Goal: Task Accomplishment & Management: Manage account settings

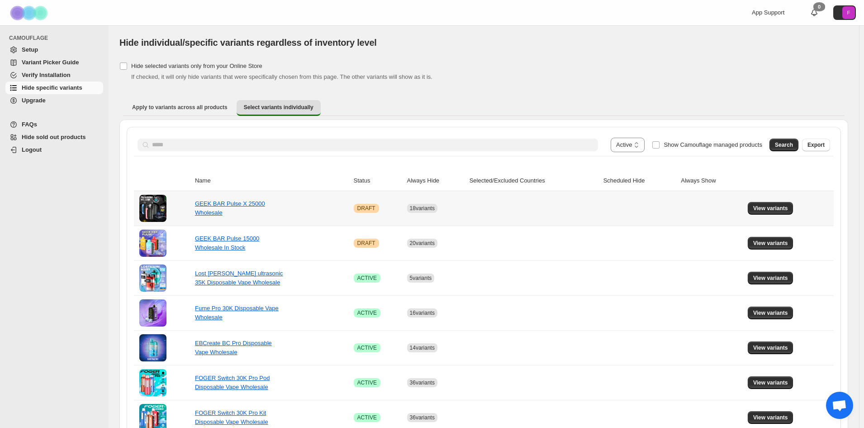
select select "******"
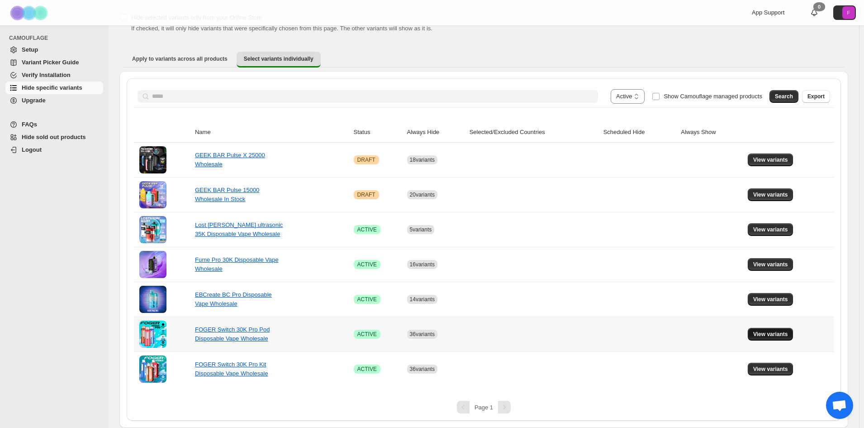
click at [775, 334] on span "View variants" at bounding box center [770, 333] width 35 height 7
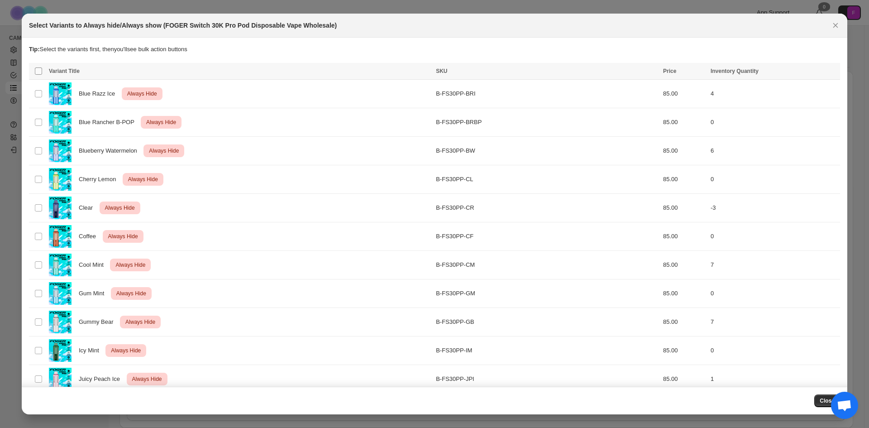
click at [38, 75] on span ":r3j:" at bounding box center [38, 71] width 8 height 8
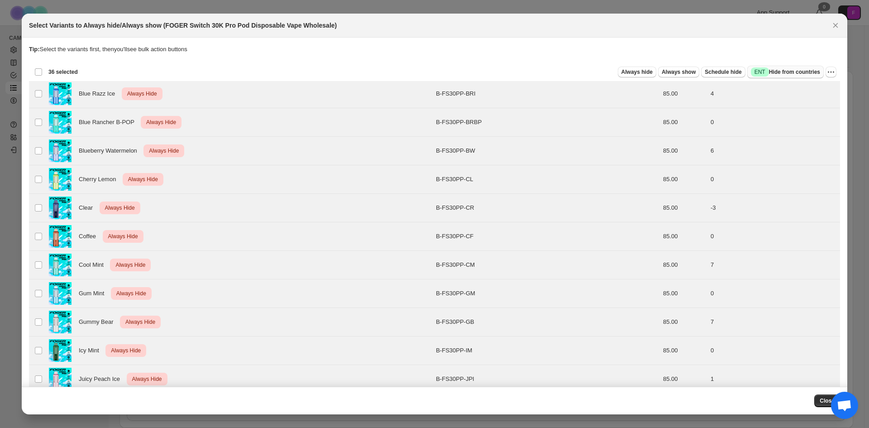
click at [777, 72] on span "Success ENT Hide from countries" at bounding box center [785, 71] width 69 height 9
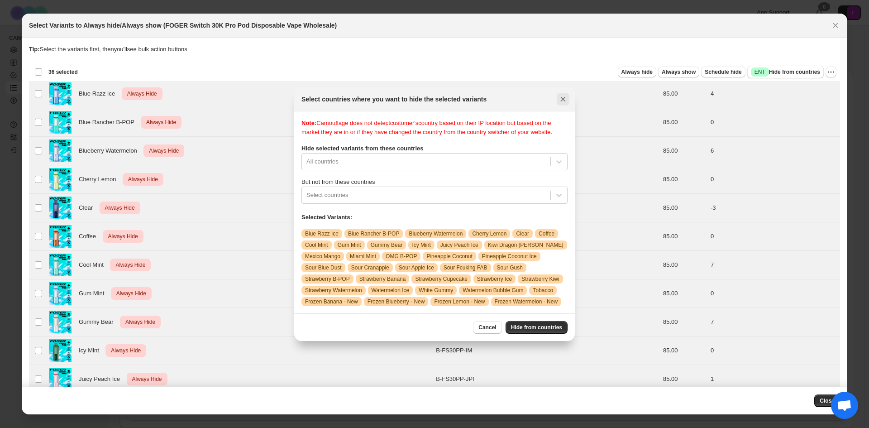
click at [564, 100] on icon "Close" at bounding box center [563, 98] width 5 height 5
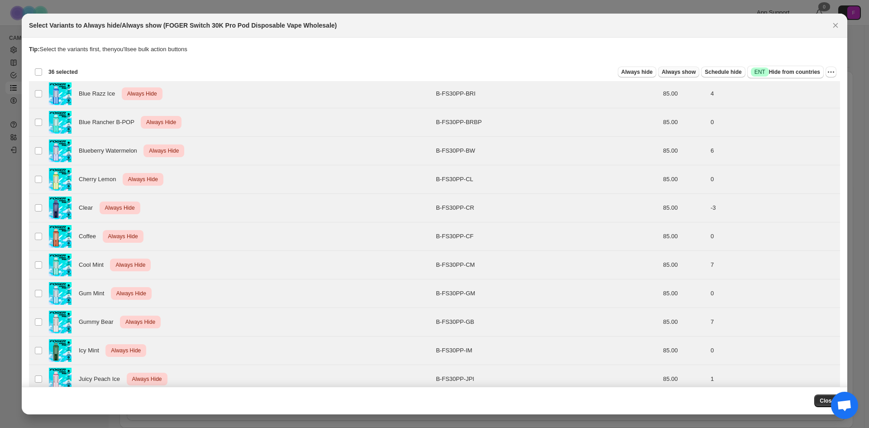
click at [680, 70] on span "Always show" at bounding box center [679, 71] width 34 height 7
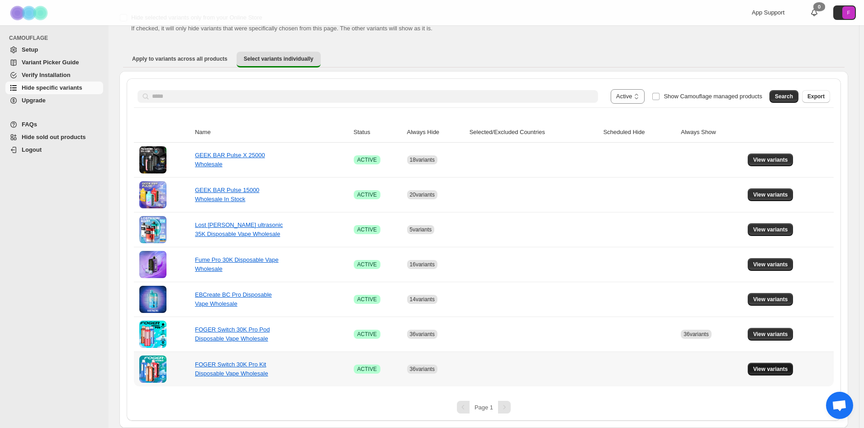
click at [775, 370] on span "View variants" at bounding box center [770, 368] width 35 height 7
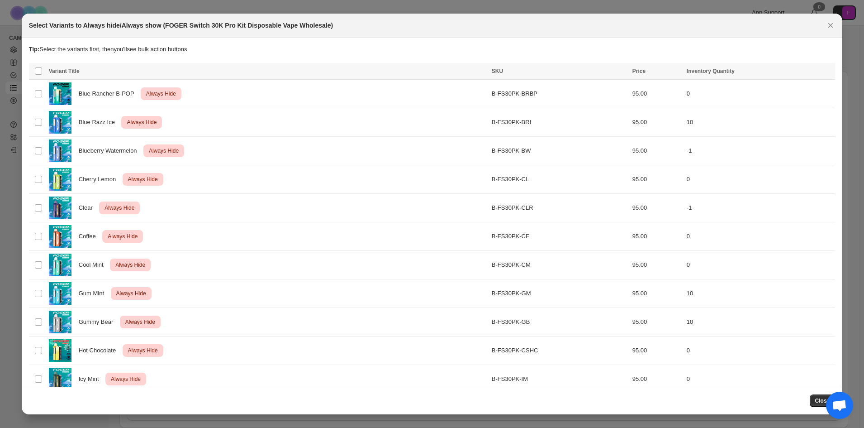
scroll to position [0, 0]
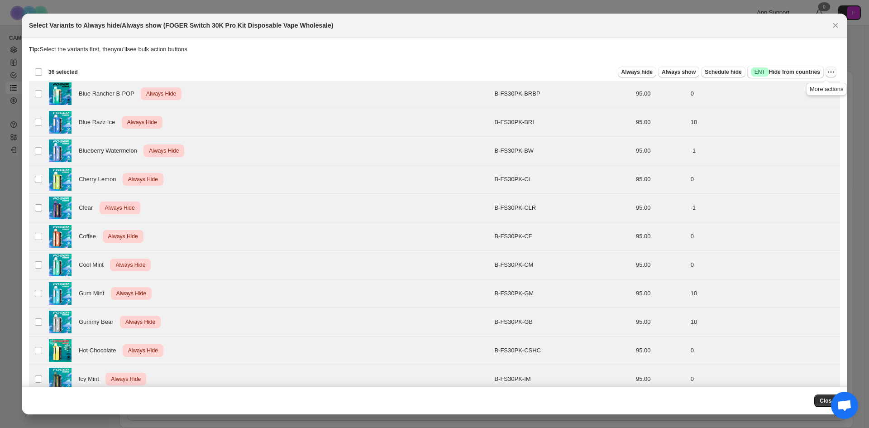
click at [828, 73] on icon "More actions" at bounding box center [830, 71] width 9 height 9
click at [795, 89] on span "Undo always hide" at bounding box center [784, 89] width 47 height 7
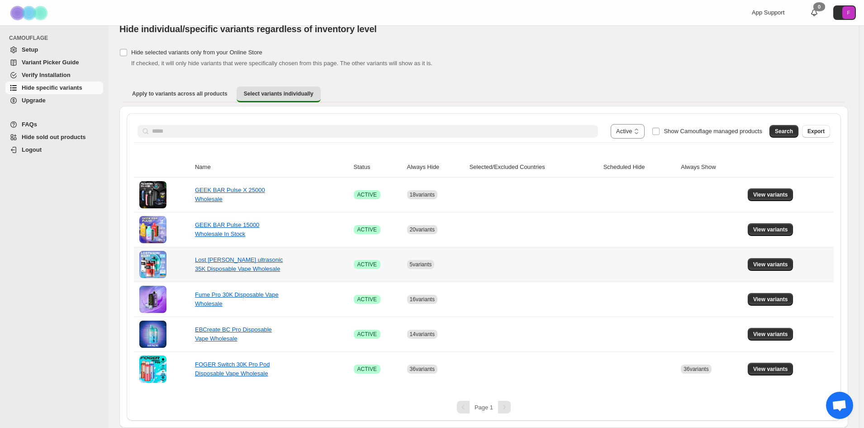
scroll to position [14, 0]
click at [776, 368] on span "View variants" at bounding box center [770, 368] width 35 height 7
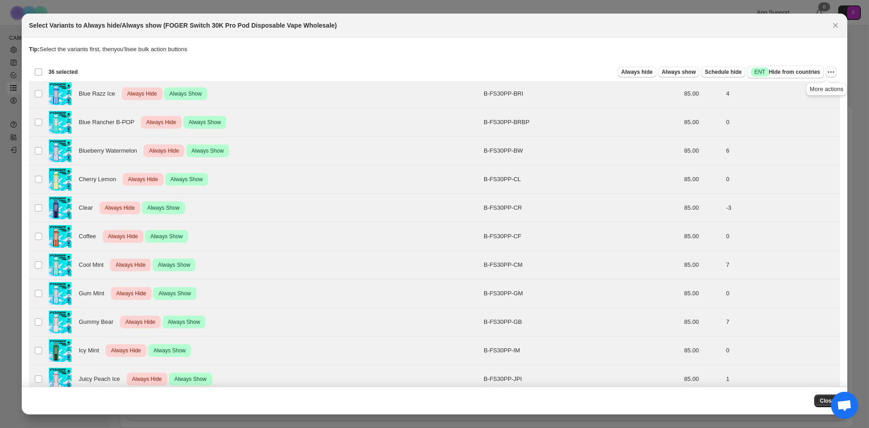
click at [830, 72] on icon "More actions" at bounding box center [830, 72] width 1 height 1
click at [788, 102] on span "Undo always show" at bounding box center [785, 105] width 49 height 7
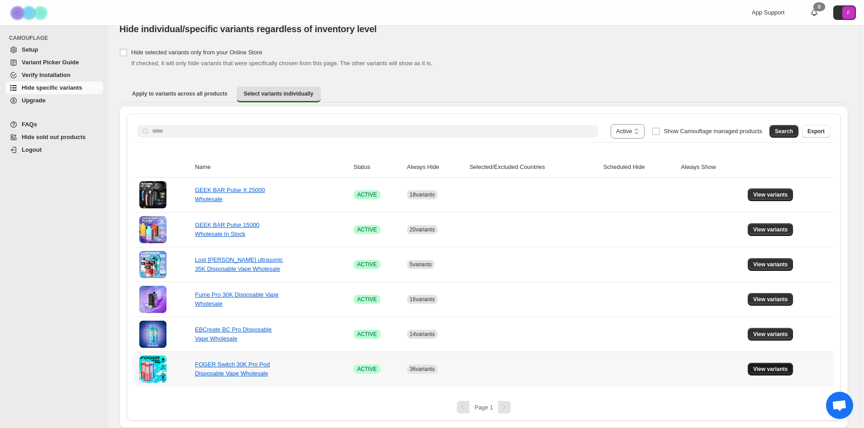
click at [779, 370] on span "View variants" at bounding box center [770, 368] width 35 height 7
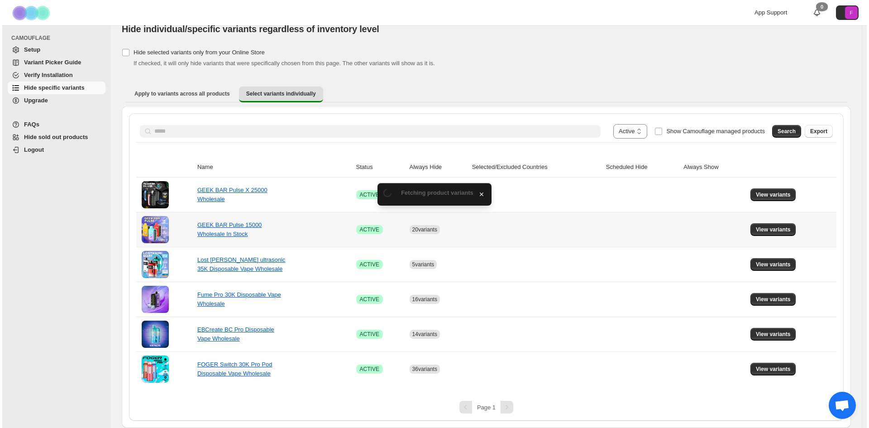
scroll to position [0, 0]
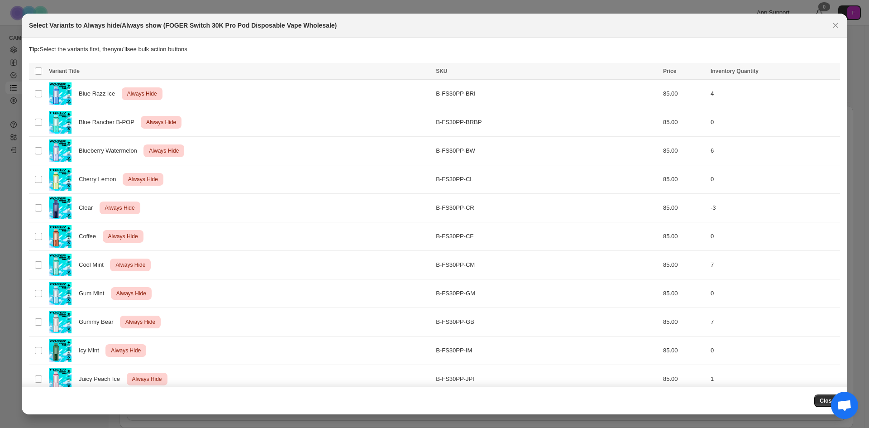
click at [36, 76] on th "Select all product variants" at bounding box center [37, 71] width 17 height 17
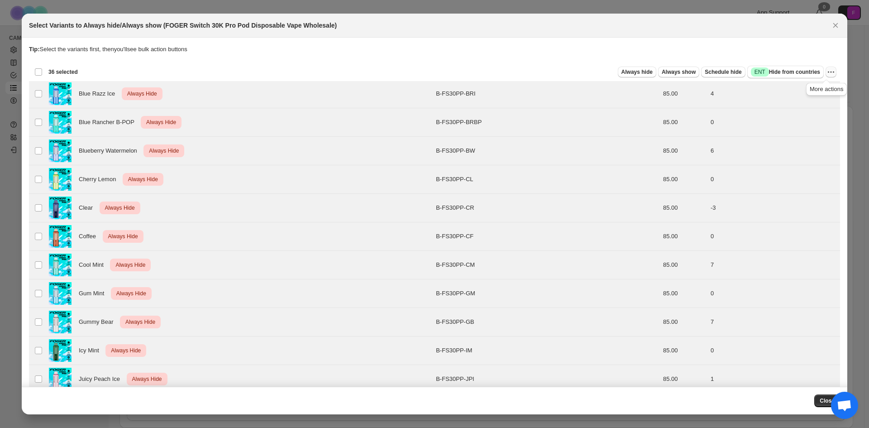
click at [829, 73] on icon "More actions" at bounding box center [830, 71] width 9 height 9
click at [798, 89] on span "Undo always hide" at bounding box center [784, 89] width 47 height 7
